Goal: Find specific page/section: Find specific page/section

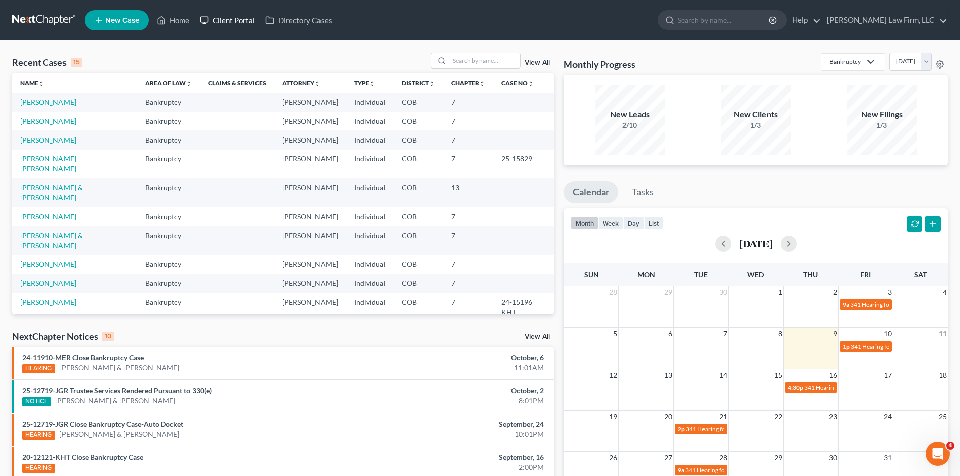
click at [225, 30] on ul "New Case Home Client Portal Directory Cases - No Result - See all results Or Pr…" at bounding box center [516, 20] width 863 height 26
click at [227, 25] on link "Client Portal" at bounding box center [227, 20] width 66 height 18
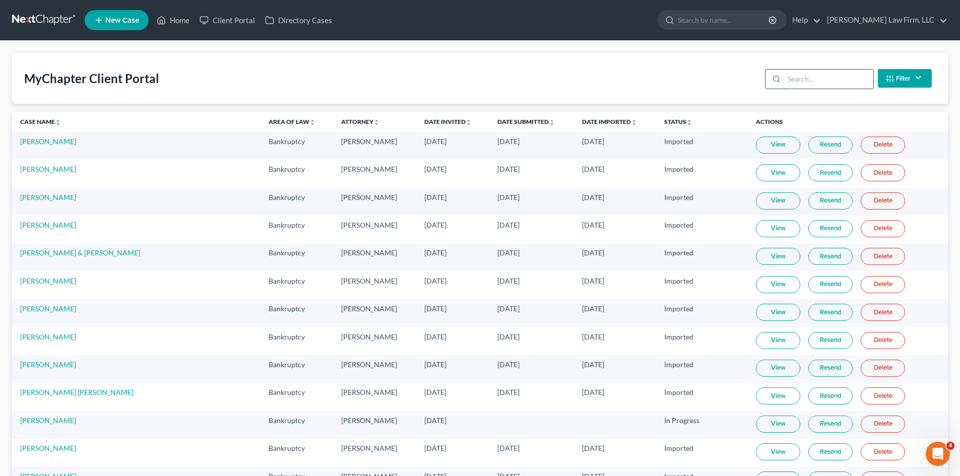
click at [809, 76] on input "search" at bounding box center [828, 79] width 89 height 19
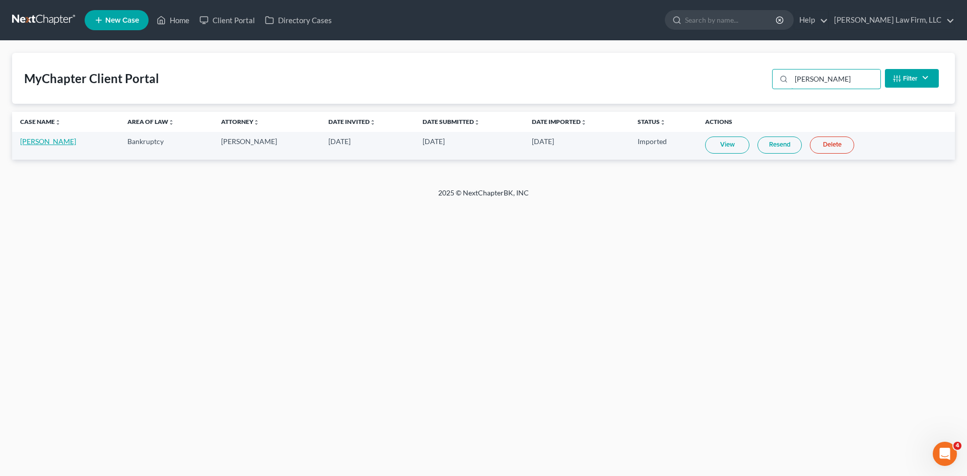
type input "[PERSON_NAME]"
click at [52, 143] on link "[PERSON_NAME]" at bounding box center [48, 141] width 56 height 9
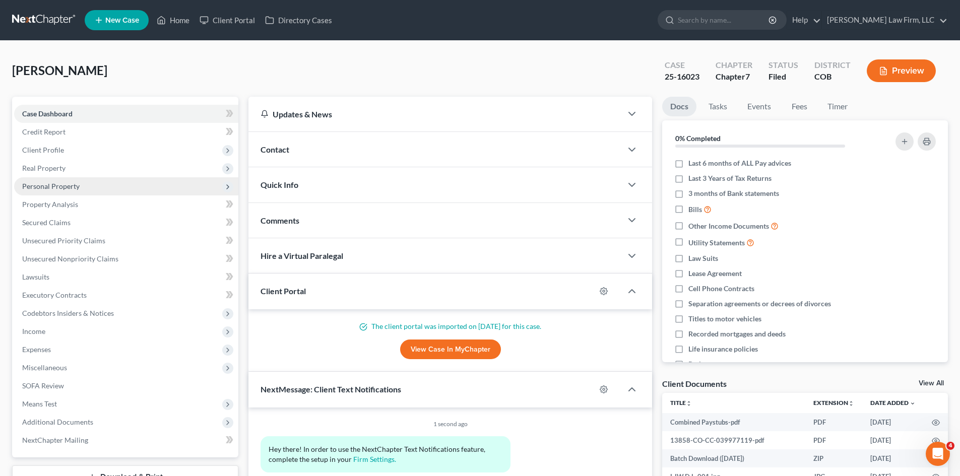
click at [58, 187] on span "Personal Property" at bounding box center [50, 186] width 57 height 9
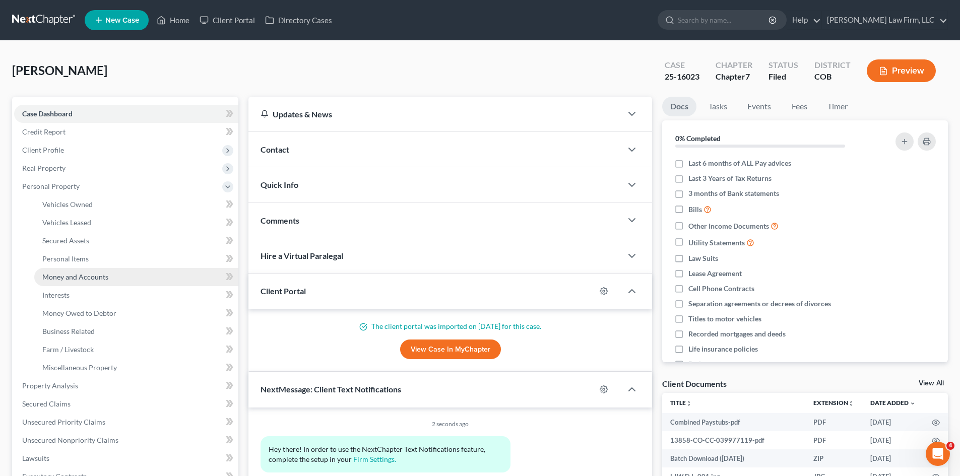
click at [69, 278] on span "Money and Accounts" at bounding box center [75, 277] width 66 height 9
